Goal: Task Accomplishment & Management: Manage account settings

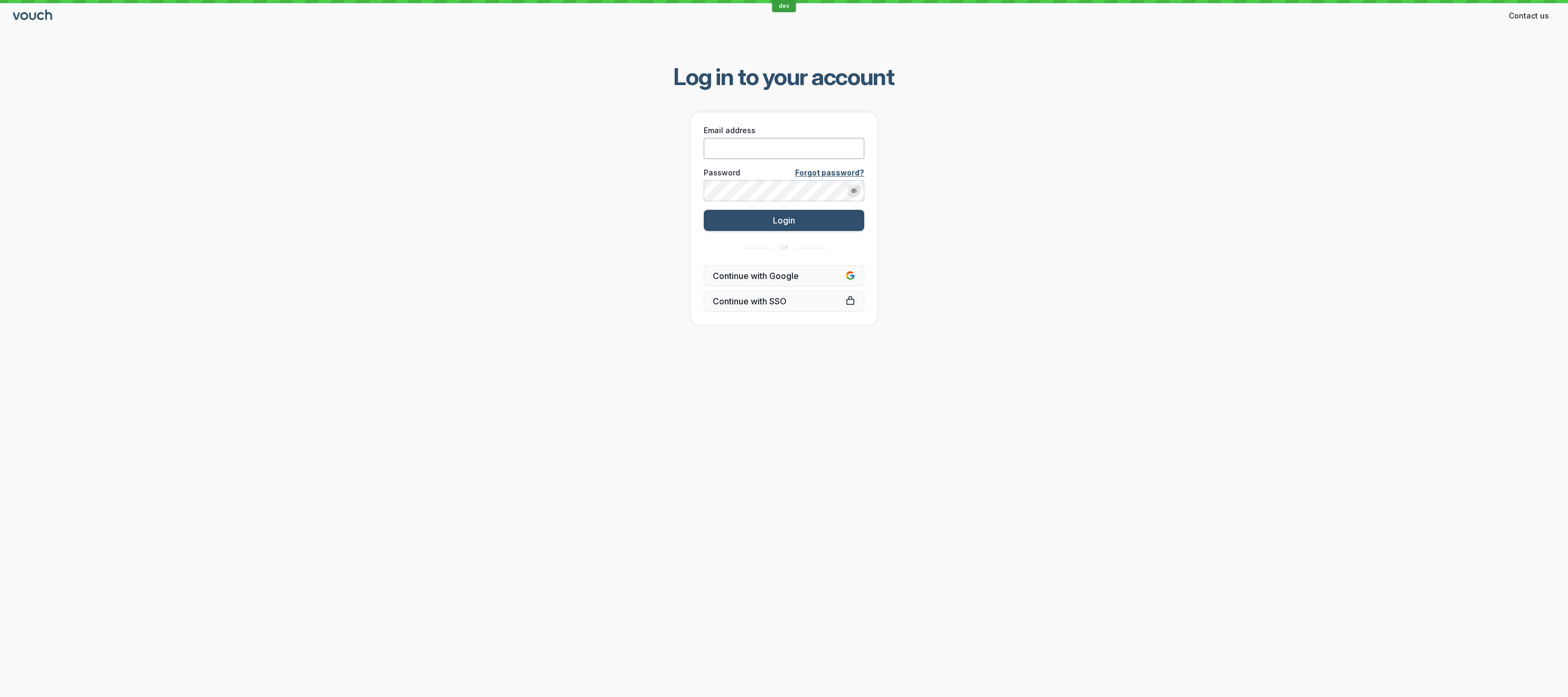
click at [761, 154] on input "Email address" at bounding box center [784, 149] width 161 height 21
type input "[PERSON_NAME][EMAIL_ADDRESS][DOMAIN_NAME]"
